Goal: Task Accomplishment & Management: Manage account settings

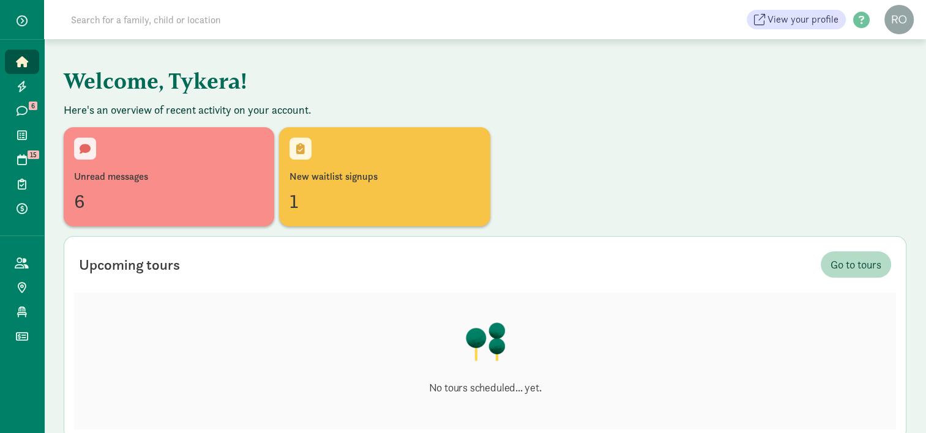
click at [635, 146] on div "Unread messages 6 New waitlist signups 1" at bounding box center [485, 176] width 843 height 99
click at [26, 212] on icon at bounding box center [22, 208] width 11 height 11
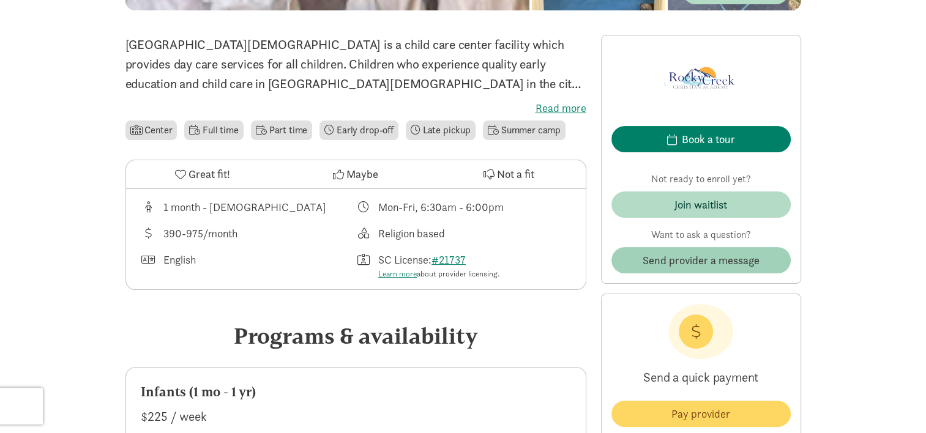
scroll to position [306, 0]
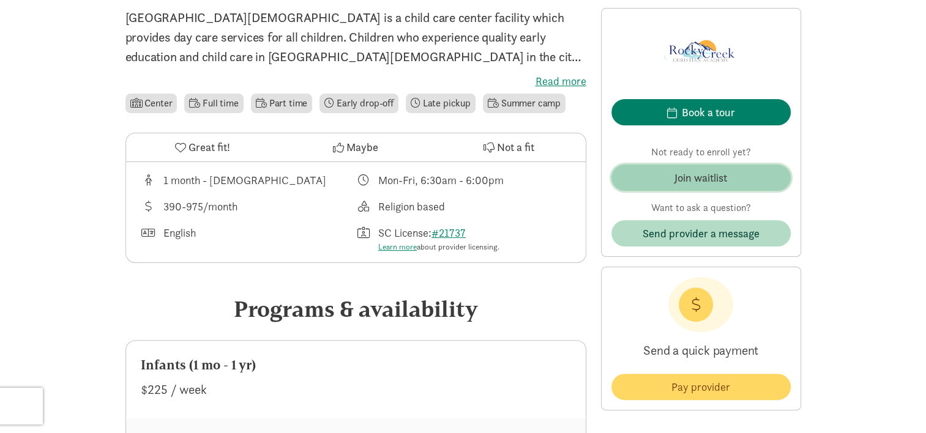
click at [675, 177] on div "Join waitlist" at bounding box center [700, 177] width 53 height 17
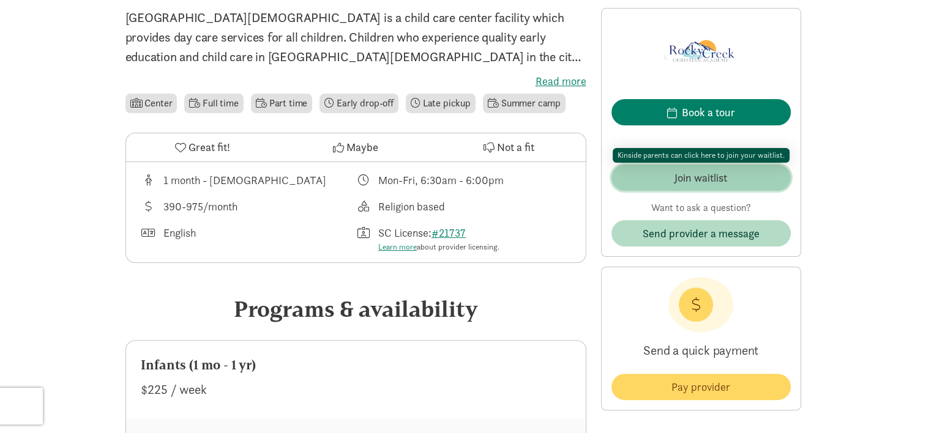
click at [705, 179] on div "Join waitlist" at bounding box center [700, 177] width 53 height 17
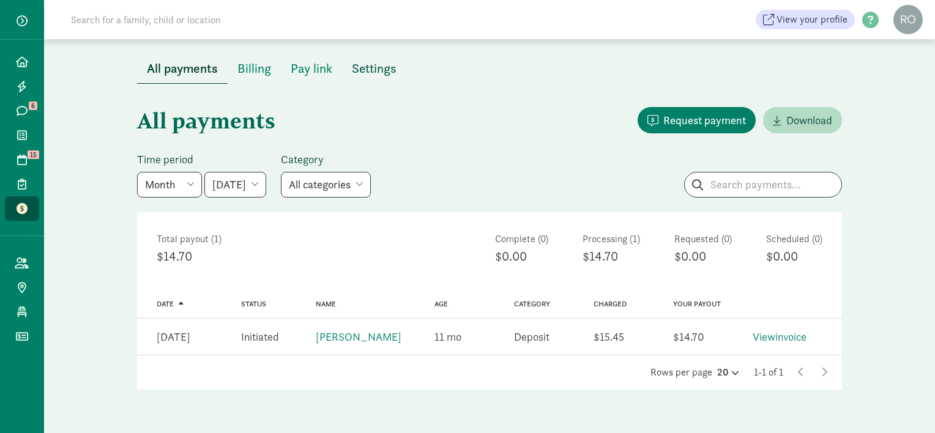
click at [373, 68] on span "Settings" at bounding box center [374, 69] width 45 height 20
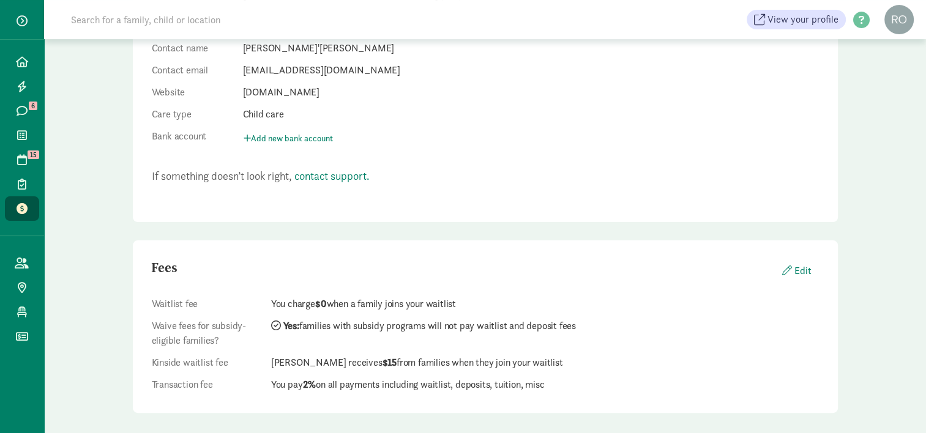
scroll to position [266, 0]
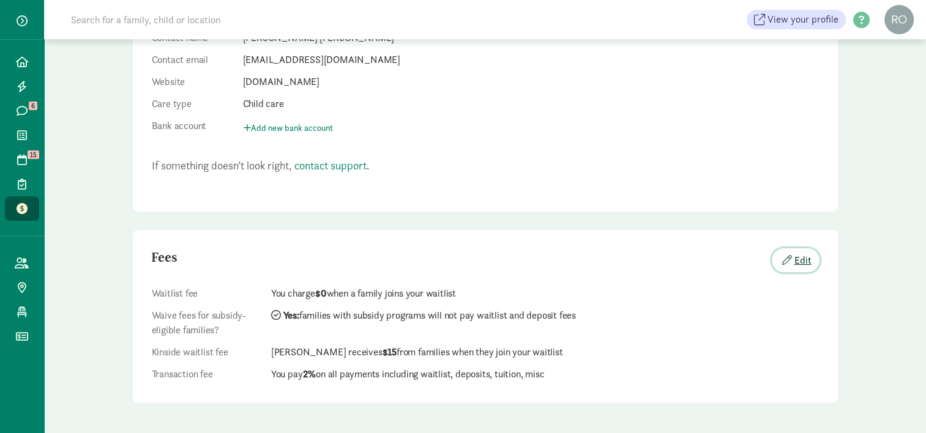
click at [803, 259] on button "Edit" at bounding box center [796, 260] width 48 height 24
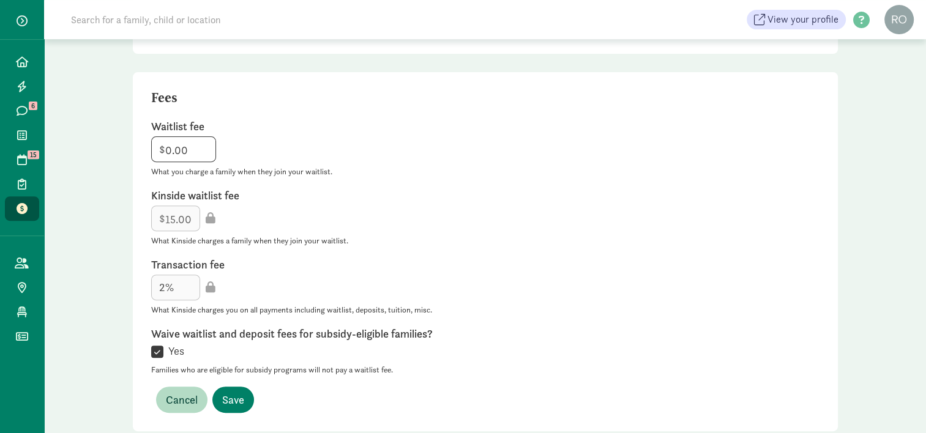
scroll to position [453, 0]
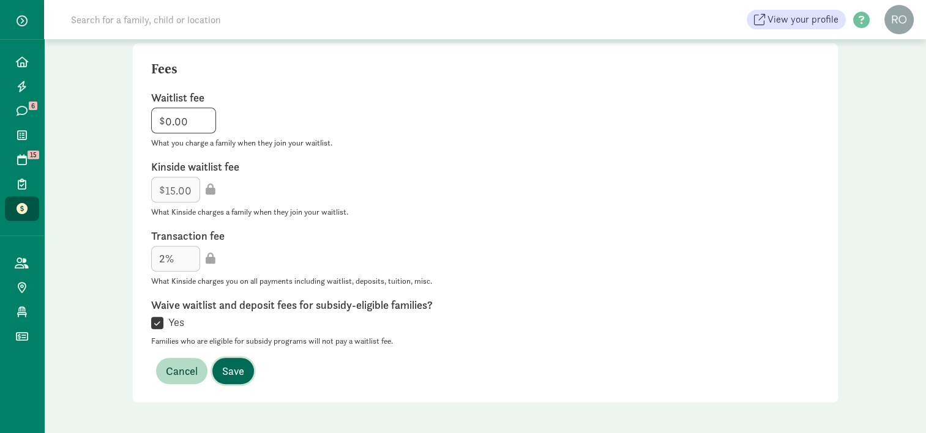
click at [238, 370] on span "Save" at bounding box center [233, 371] width 22 height 17
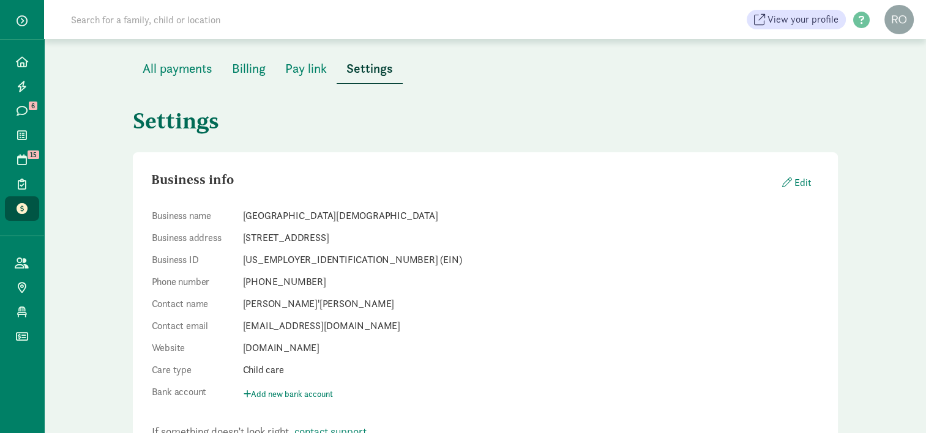
scroll to position [0, 0]
click at [299, 72] on span "Pay link" at bounding box center [306, 69] width 42 height 20
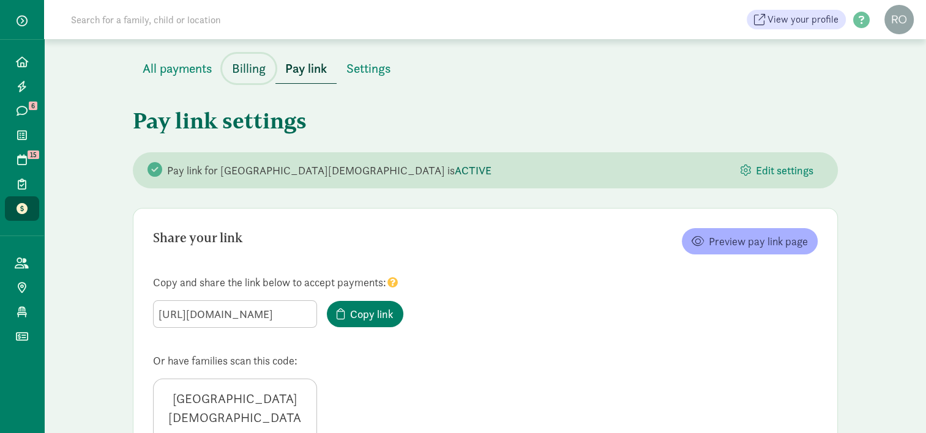
click at [242, 65] on span "Billing" at bounding box center [249, 69] width 34 height 20
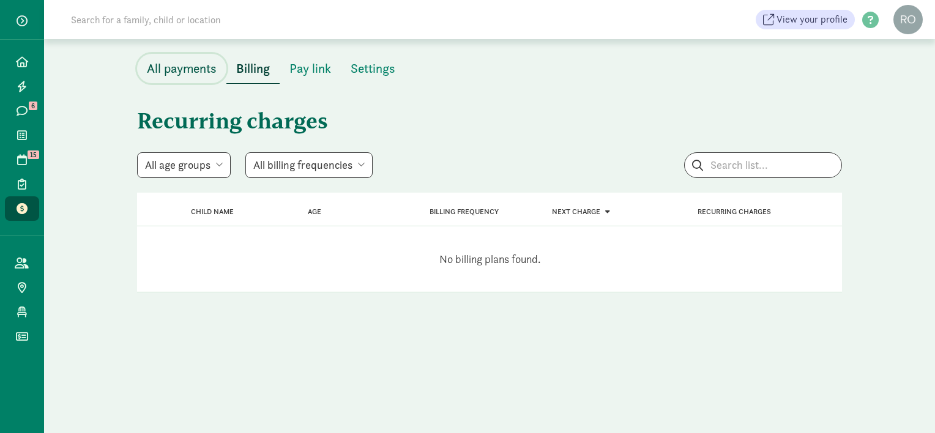
click at [186, 65] on span "All payments" at bounding box center [182, 69] width 70 height 20
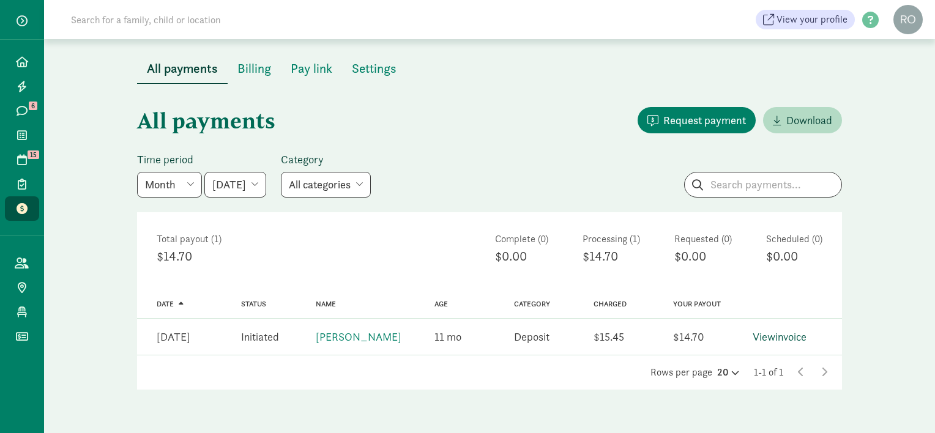
click at [786, 337] on link "View invoice" at bounding box center [780, 337] width 54 height 14
